Goal: Task Accomplishment & Management: Manage account settings

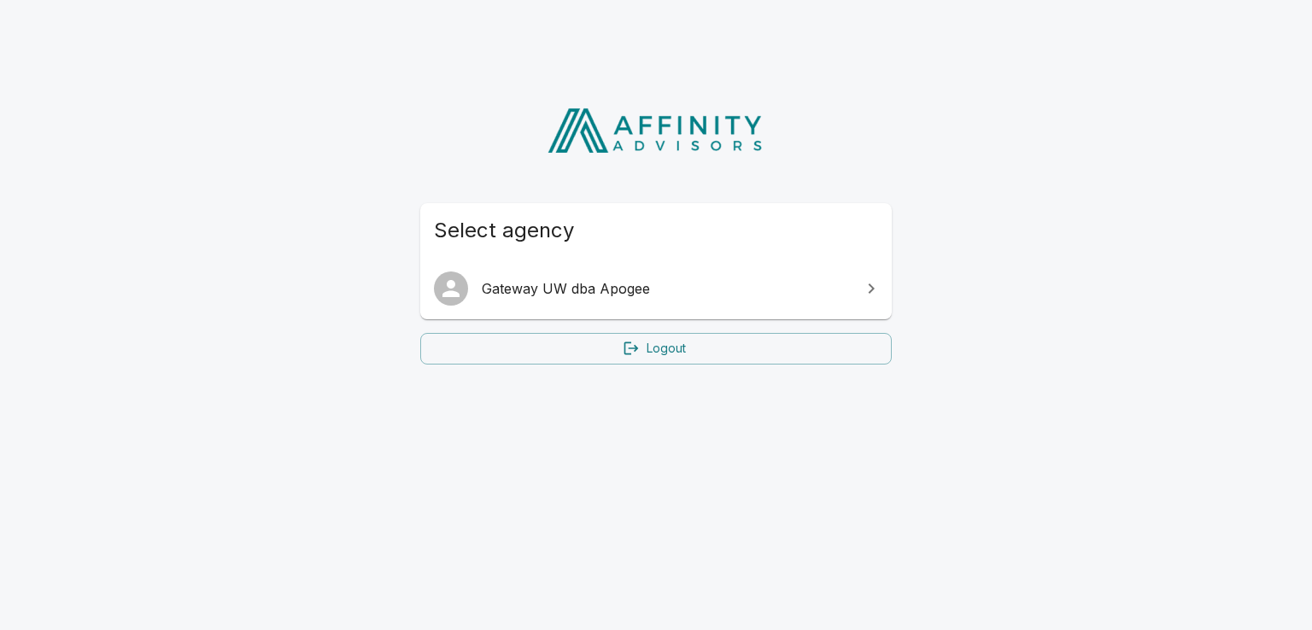
click at [706, 292] on span "Gateway UW dba Apogee" at bounding box center [666, 288] width 369 height 21
click at [701, 358] on link "Logout" at bounding box center [656, 349] width 472 height 32
